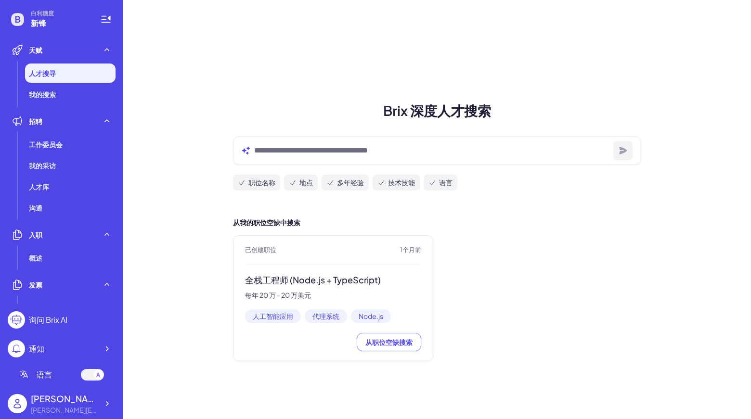
click at [81, 402] on div "[PERSON_NAME]" at bounding box center [64, 398] width 67 height 13
click at [644, 74] on div "Brix 深度人才搜索 职位名称 地点 多年经验 技术技能 语言 从我的职位空缺中搜索 已创建职位 1个月前 全栈工程师 (Node.js + TypeScr…" at bounding box center [436, 209] width 627 height 419
click at [649, 36] on div "Brix 深度人才搜索 职位名称 地点 多年经验 技术技能 语言 从我的职位空缺中搜索 已创建职位 1个月前 全栈工程师 (Node.js + TypeScr…" at bounding box center [436, 209] width 627 height 419
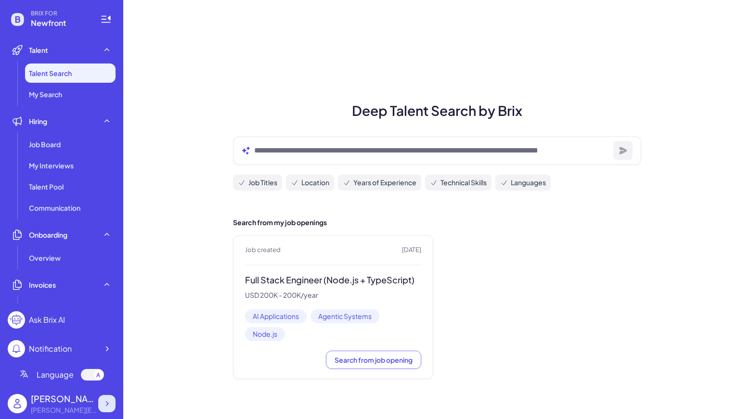
click at [104, 400] on icon at bounding box center [107, 404] width 10 height 10
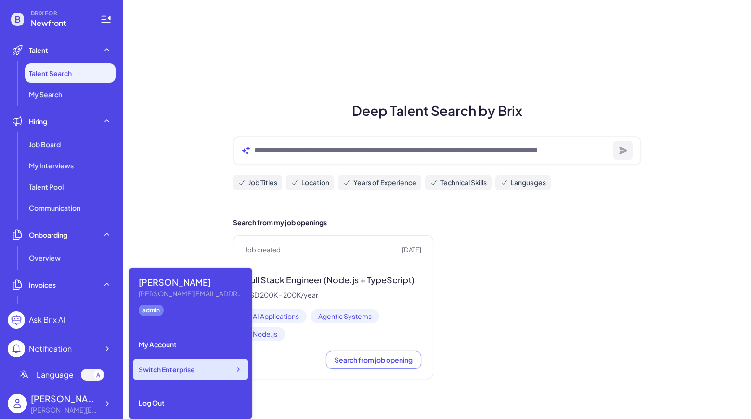
click at [180, 369] on span "Switch Enterprise" at bounding box center [167, 370] width 56 height 10
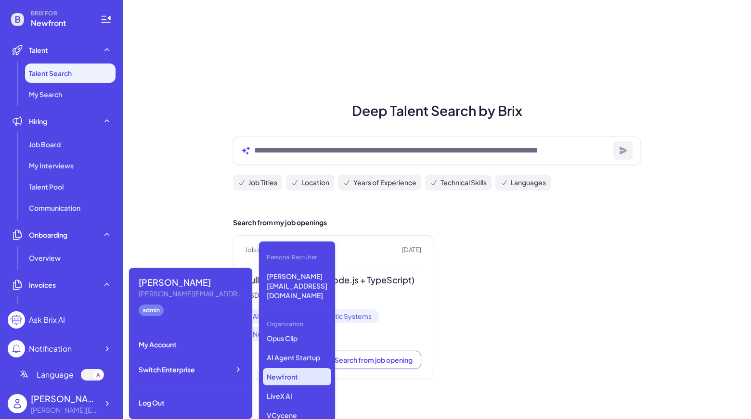
scroll to position [102, 0]
click at [285, 368] on p "Newfront" at bounding box center [297, 376] width 68 height 17
click at [224, 232] on div "Search from my job openings Job created [DATE] Full Stack Engineer (Node.js + T…" at bounding box center [436, 298] width 431 height 162
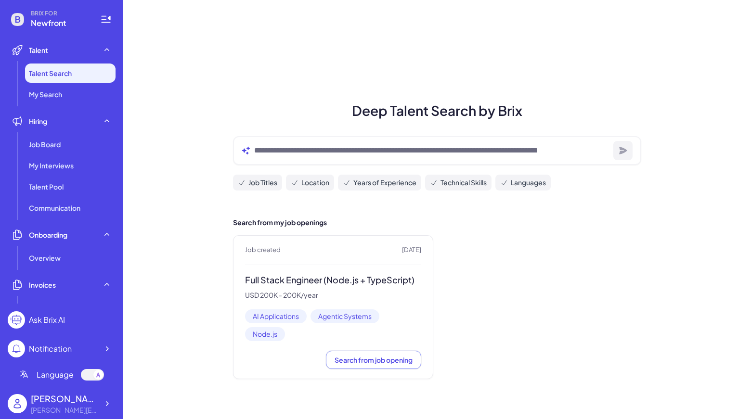
click at [85, 154] on ul "Job Board My Interviews Talent Pool Communication" at bounding box center [62, 176] width 108 height 83
click at [81, 149] on div "Job Board" at bounding box center [70, 144] width 90 height 19
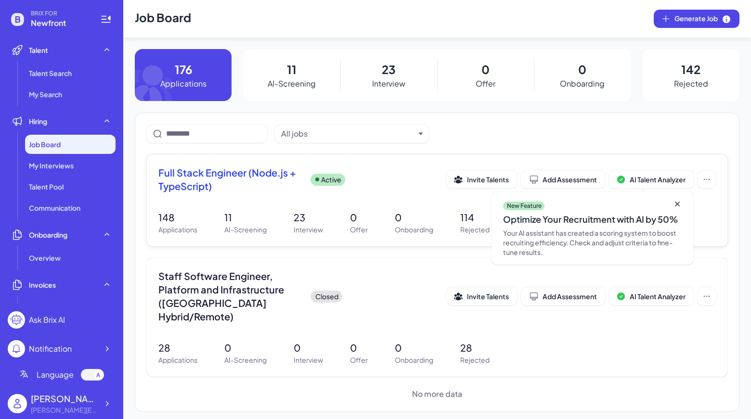
click at [243, 178] on span "Full Stack Engineer (Node.js + TypeScript)" at bounding box center [230, 179] width 144 height 27
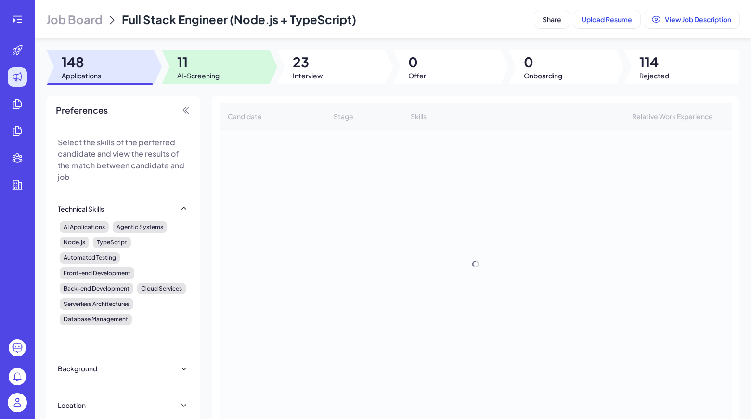
click at [238, 75] on div at bounding box center [216, 67] width 108 height 35
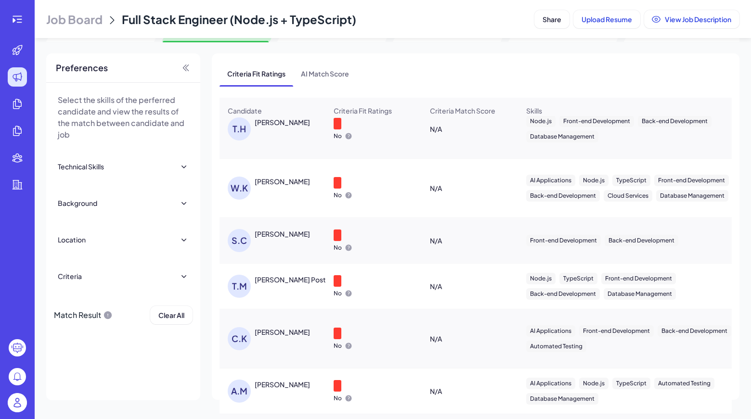
scroll to position [253, 0]
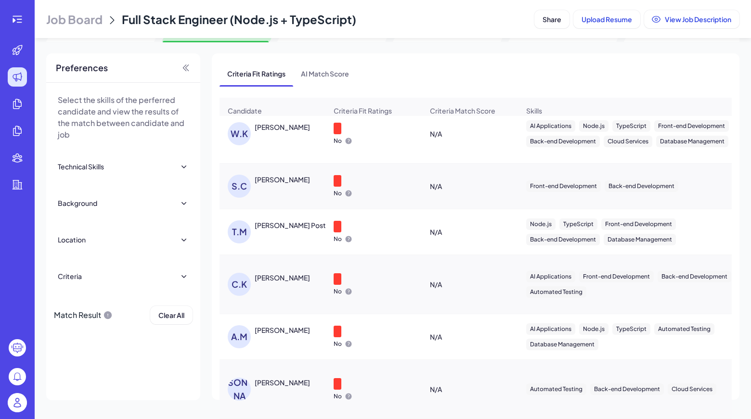
click at [279, 378] on div "[PERSON_NAME]" at bounding box center [282, 383] width 55 height 10
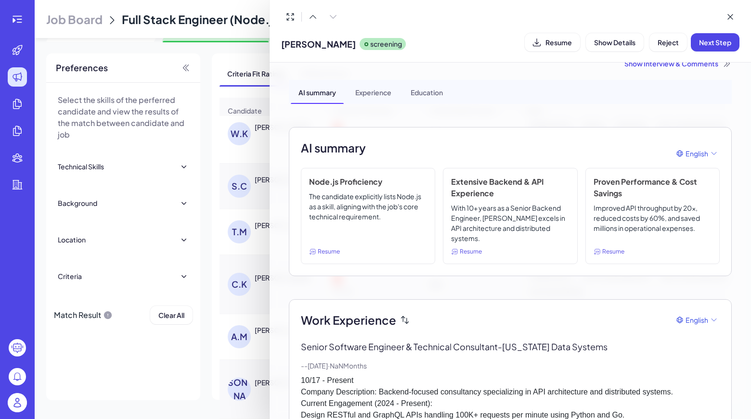
scroll to position [15, 0]
click at [400, 318] on icon at bounding box center [405, 320] width 10 height 17
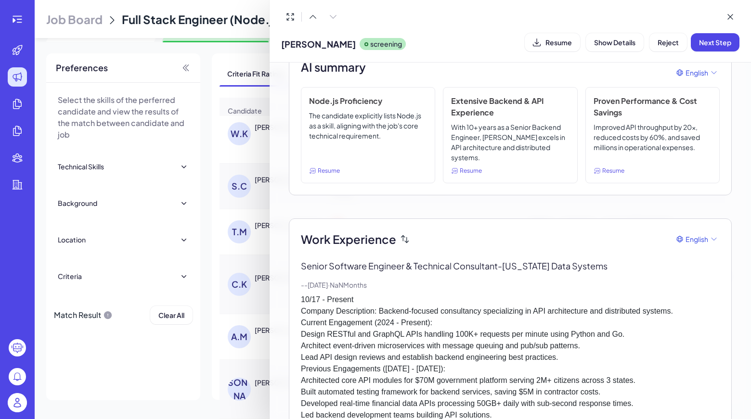
scroll to position [0, 0]
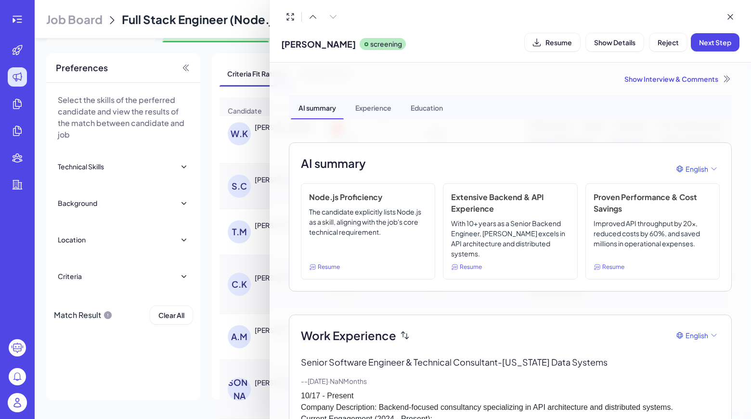
click at [628, 77] on div "Show Interview & Comments" at bounding box center [510, 79] width 443 height 10
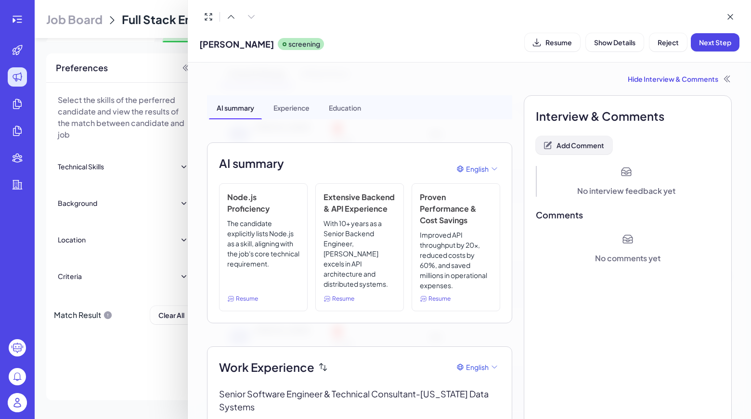
click at [565, 147] on span "Add Comment" at bounding box center [580, 145] width 48 height 9
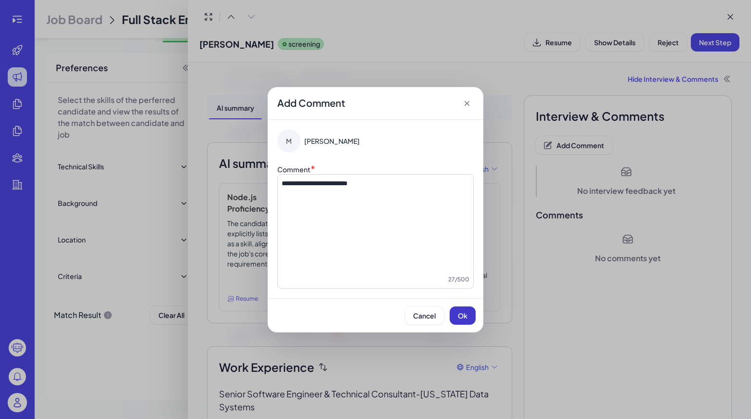
click at [469, 306] on button "Ok" at bounding box center [462, 315] width 26 height 18
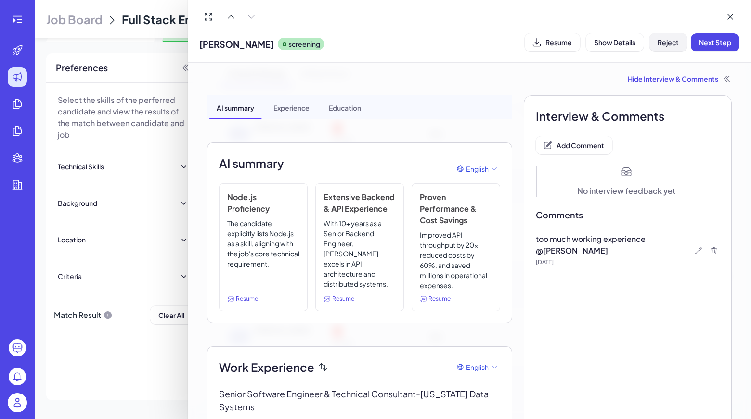
click at [657, 47] on button "Reject" at bounding box center [668, 42] width 38 height 18
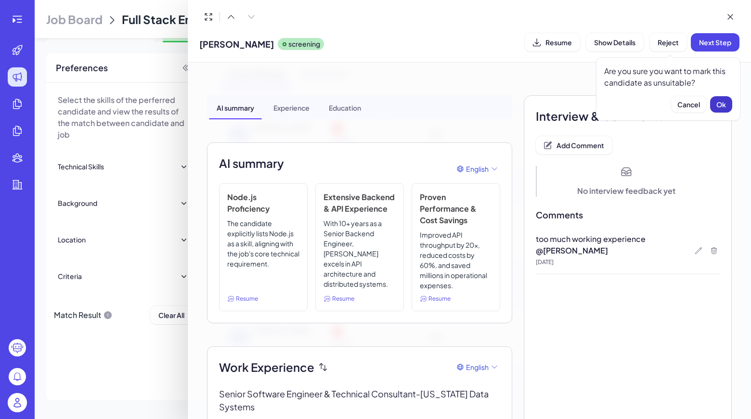
click at [726, 111] on button "Ok" at bounding box center [721, 104] width 22 height 16
